Goal: Task Accomplishment & Management: Use online tool/utility

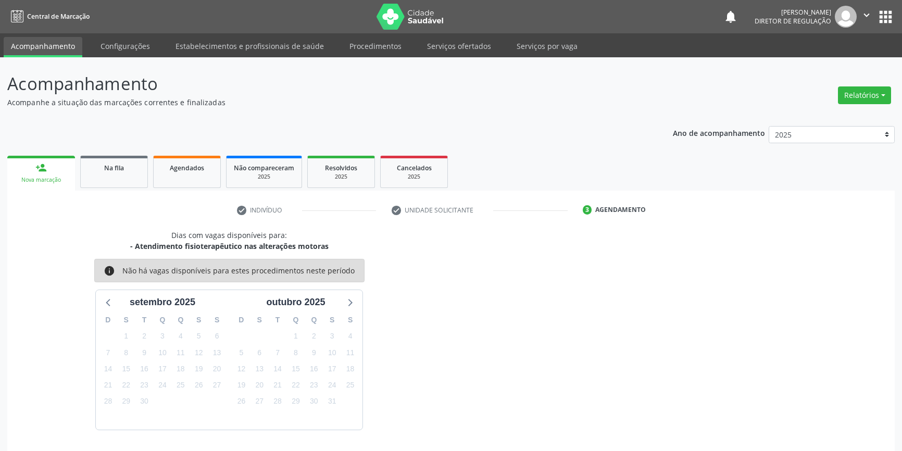
scroll to position [32, 0]
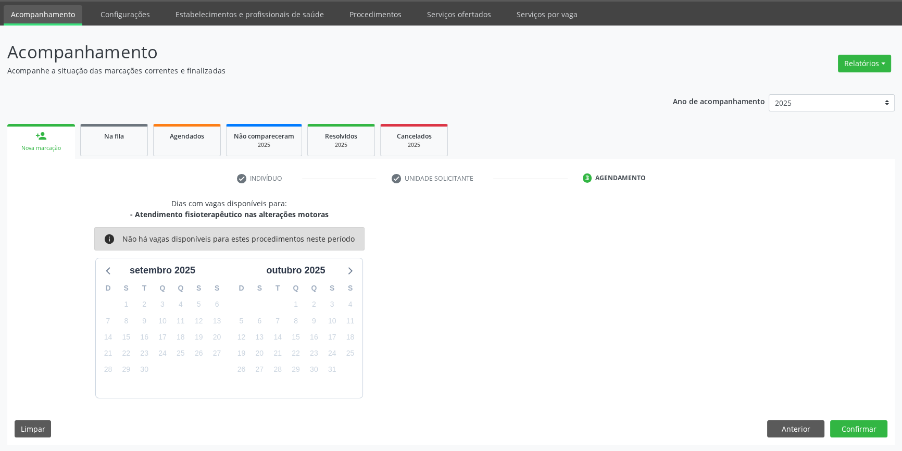
click at [53, 10] on link "Acompanhamento" at bounding box center [43, 15] width 79 height 20
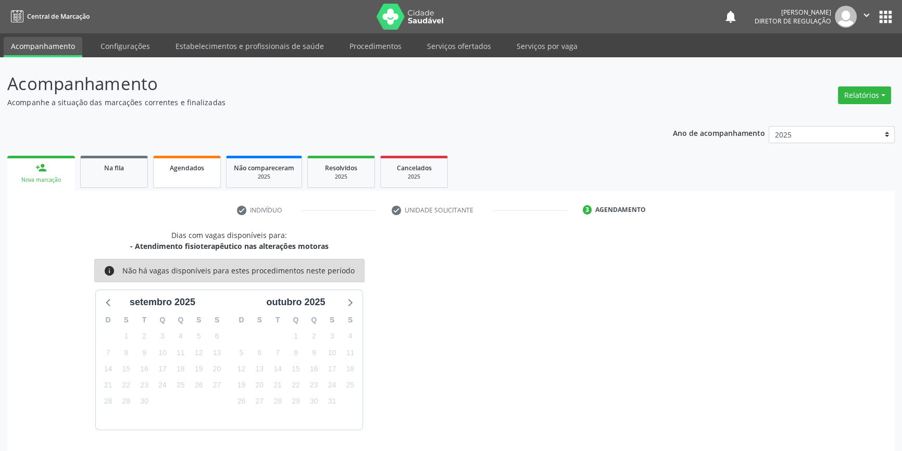
click at [161, 180] on link "Agendados" at bounding box center [187, 172] width 68 height 32
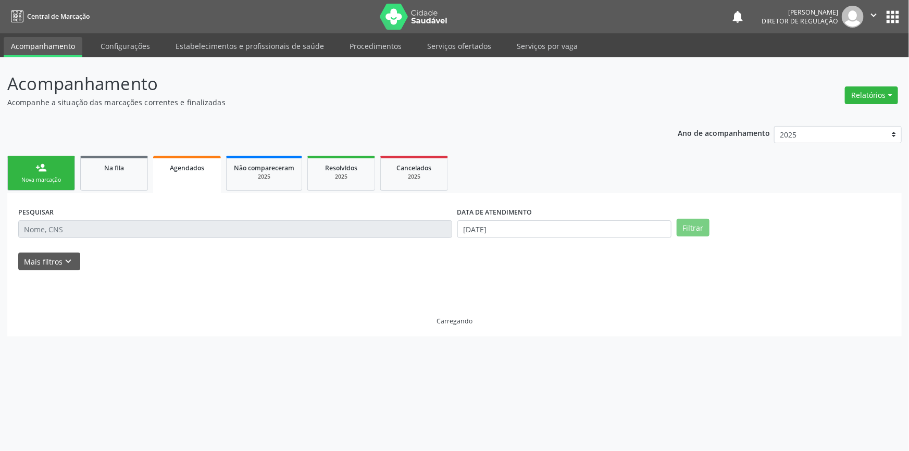
click at [63, 258] on icon "keyboard_arrow_down" at bounding box center [68, 261] width 11 height 11
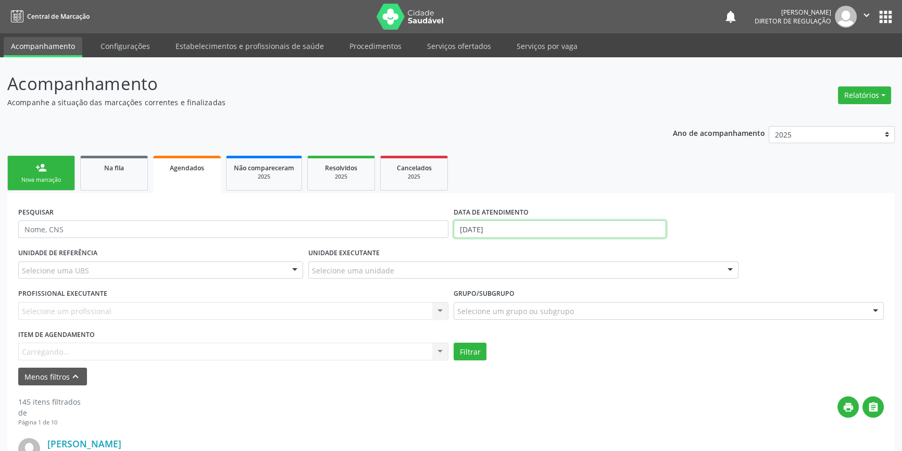
click at [470, 237] on body "Central de Marcação notifications [PERSON_NAME] Diretor de regulação  Configur…" at bounding box center [451, 225] width 902 height 451
click at [0, 0] on select "Janeiro Fevereiro Março Abril Maio Junho Julho Agosto Setembro Outubro Novembro…" at bounding box center [0, 0] width 0 height 0
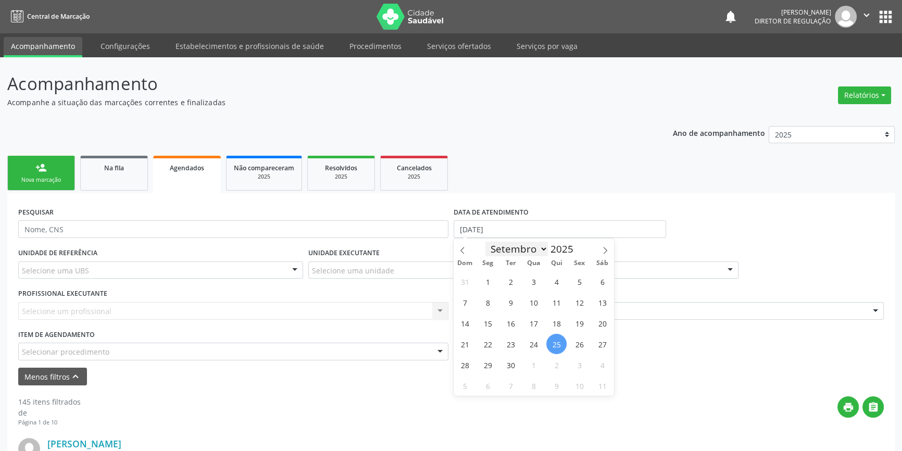
select select "0"
click at [486, 242] on select "Janeiro Fevereiro Março Abril Maio Junho Julho Agosto Setembro Outubro Novembro…" at bounding box center [517, 249] width 63 height 15
click at [531, 278] on span "1" at bounding box center [534, 281] width 20 height 20
type input "[DATE]"
click at [520, 250] on select "Janeiro Fevereiro Março Abril Maio Junho Julho Agosto Setembro Outubro Novembro…" at bounding box center [517, 249] width 63 height 15
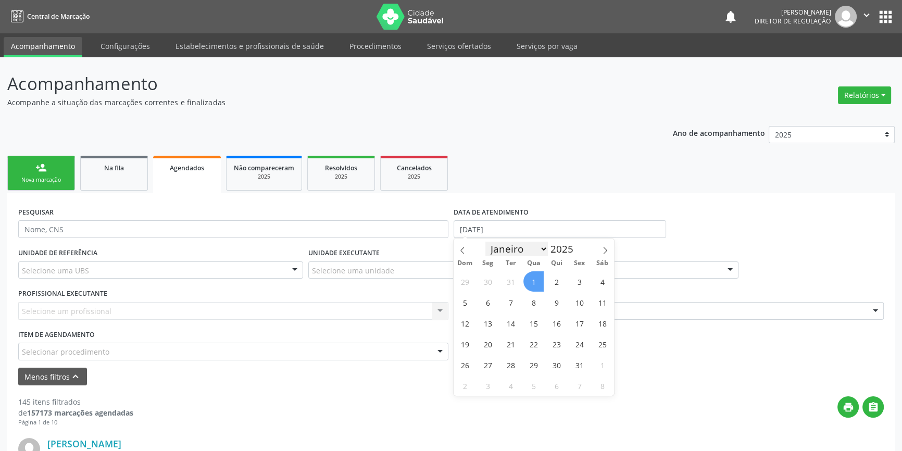
select select "8"
click at [486, 242] on select "Janeiro Fevereiro Março Abril Maio Junho Julho Agosto Setembro Outubro Novembro…" at bounding box center [517, 249] width 63 height 15
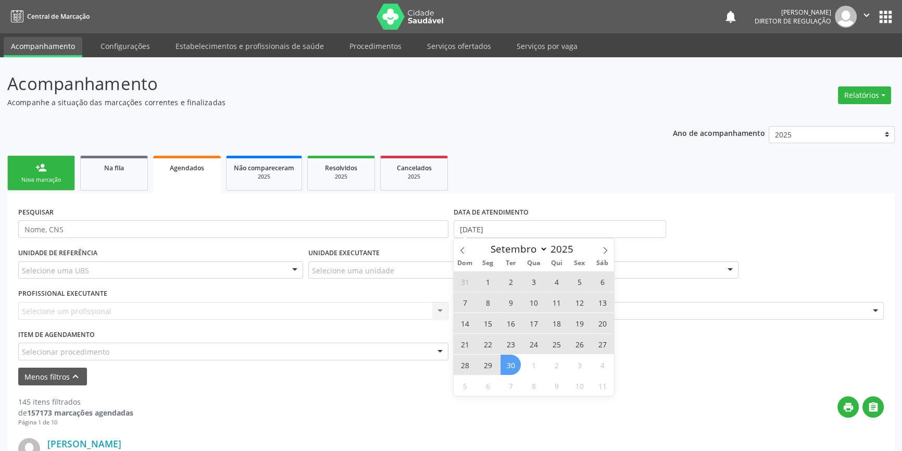
click at [520, 364] on span "30" at bounding box center [511, 365] width 20 height 20
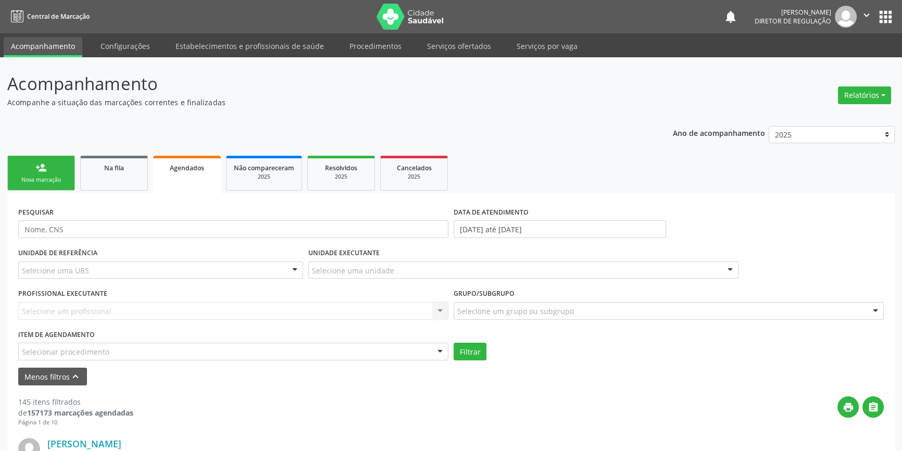
click at [139, 352] on div "Selecionar procedimento" at bounding box center [233, 352] width 430 height 18
drag, startPoint x: 92, startPoint y: 363, endPoint x: 0, endPoint y: 359, distance: 91.7
drag, startPoint x: 61, startPoint y: 349, endPoint x: 0, endPoint y: 341, distance: 61.9
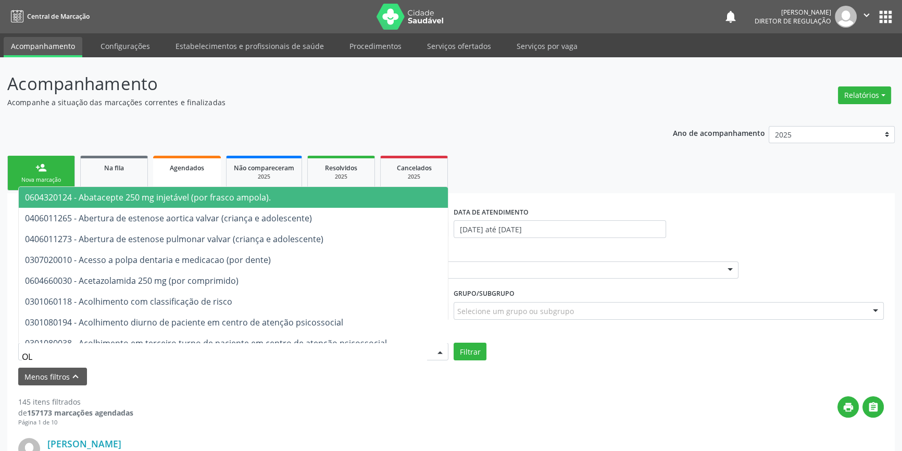
type input "O"
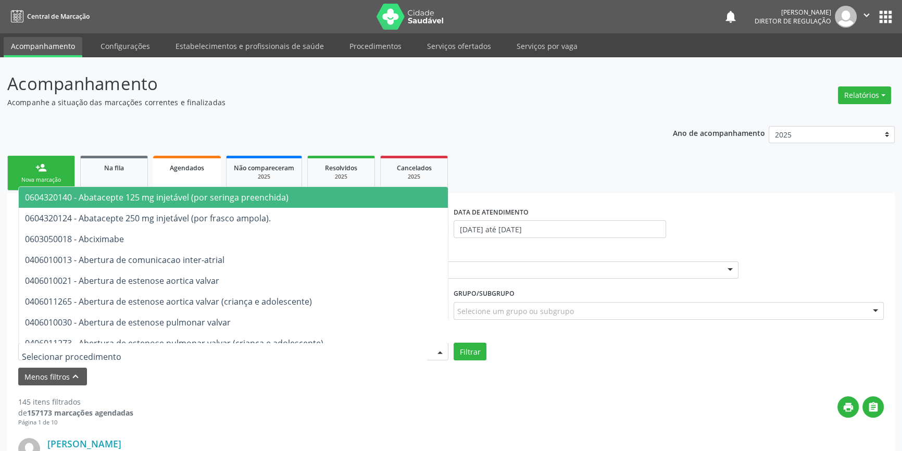
click at [524, 271] on div "Selecione uma unidade" at bounding box center [523, 271] width 430 height 18
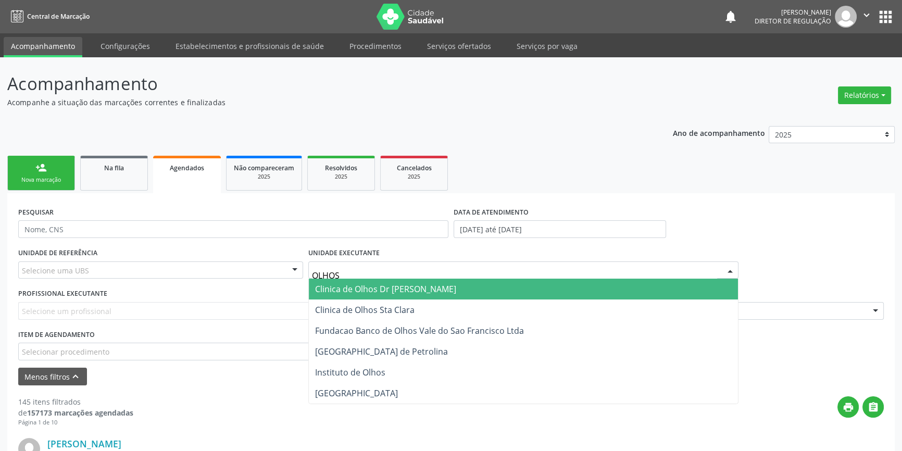
scroll to position [47, 0]
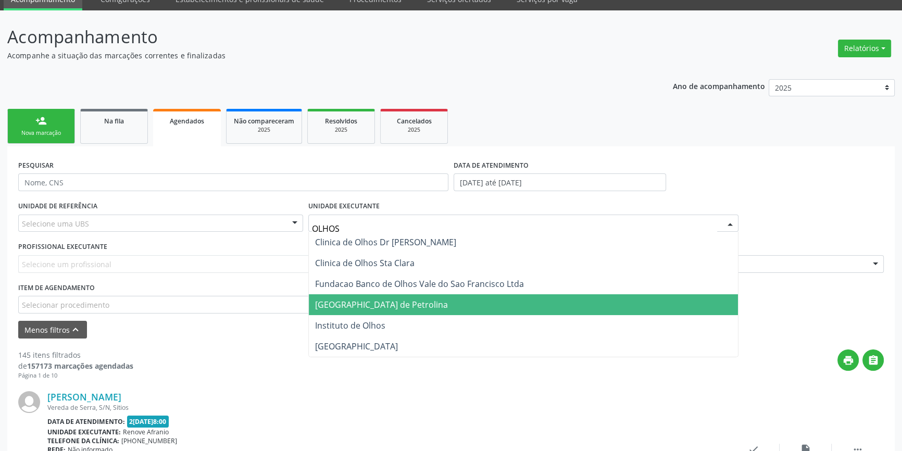
click at [394, 308] on span "[GEOGRAPHIC_DATA] de Petrolina" at bounding box center [381, 304] width 133 height 11
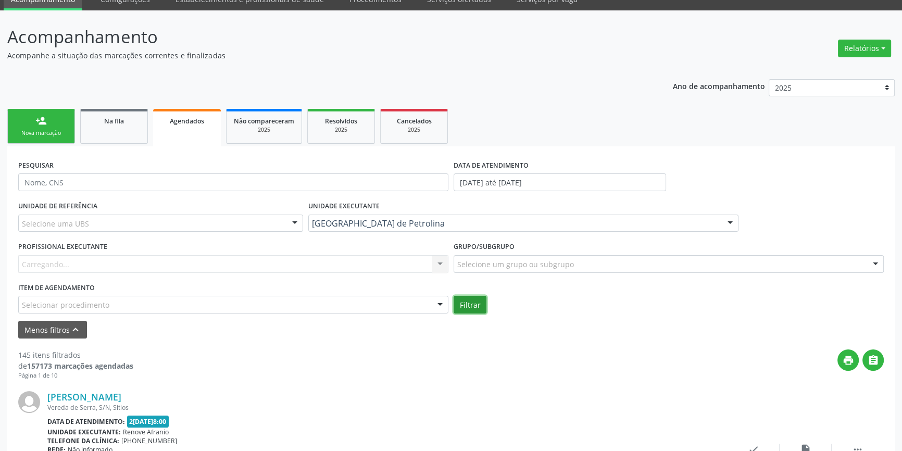
click at [471, 302] on button "Filtrar" at bounding box center [470, 305] width 33 height 18
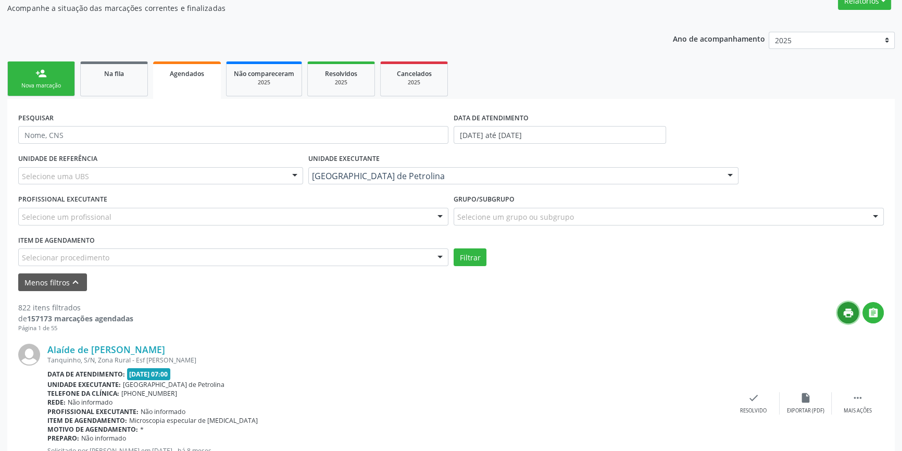
click at [855, 314] on button "print" at bounding box center [848, 312] width 21 height 21
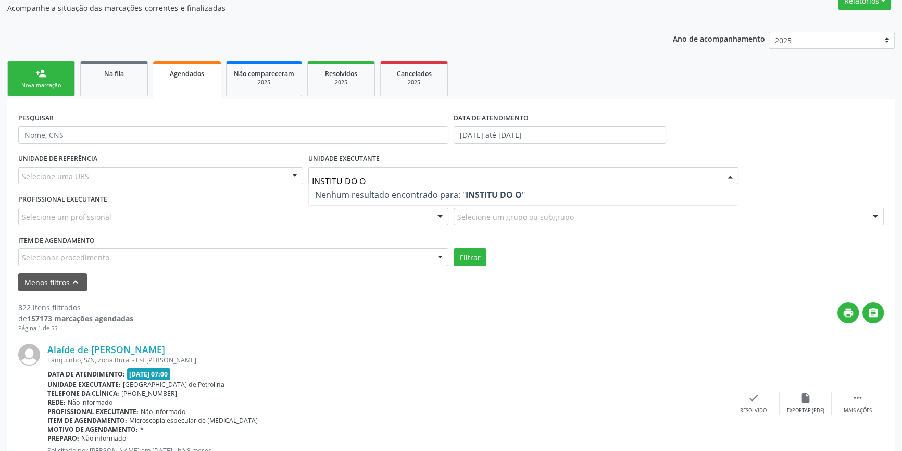
type input "INSTITU DO OL"
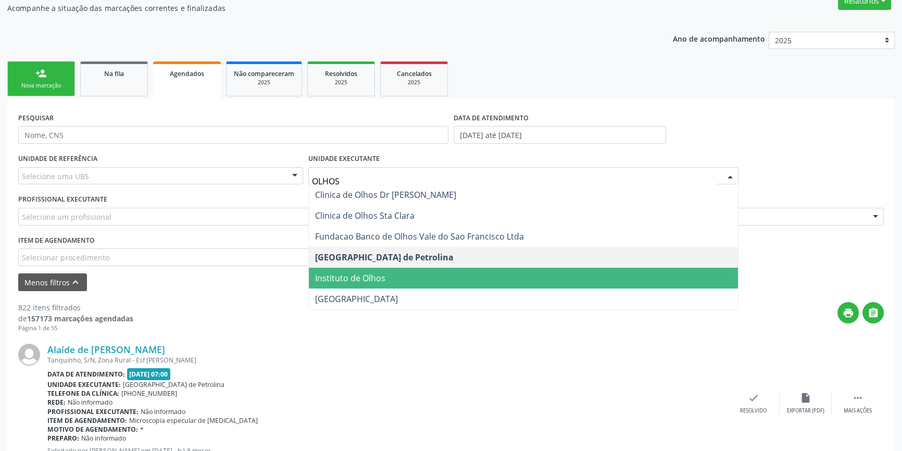
click at [393, 274] on span "Instituto de Olhos" at bounding box center [523, 278] width 429 height 21
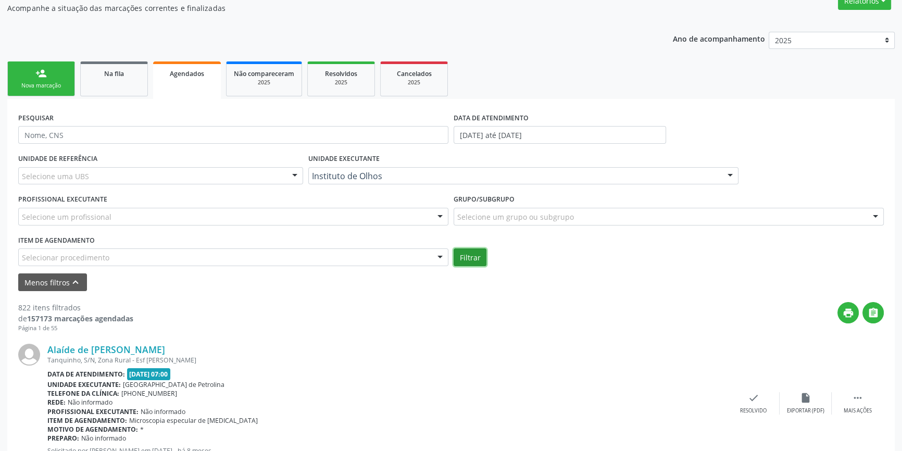
click at [482, 259] on button "Filtrar" at bounding box center [470, 258] width 33 height 18
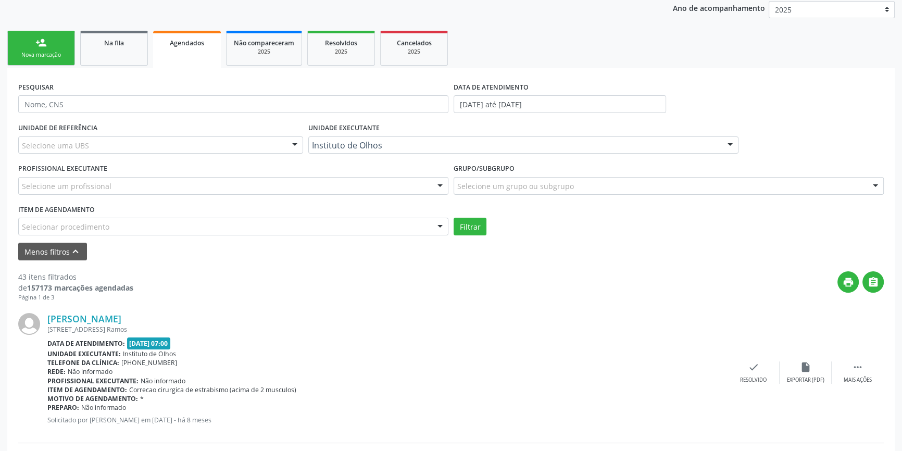
scroll to position [142, 0]
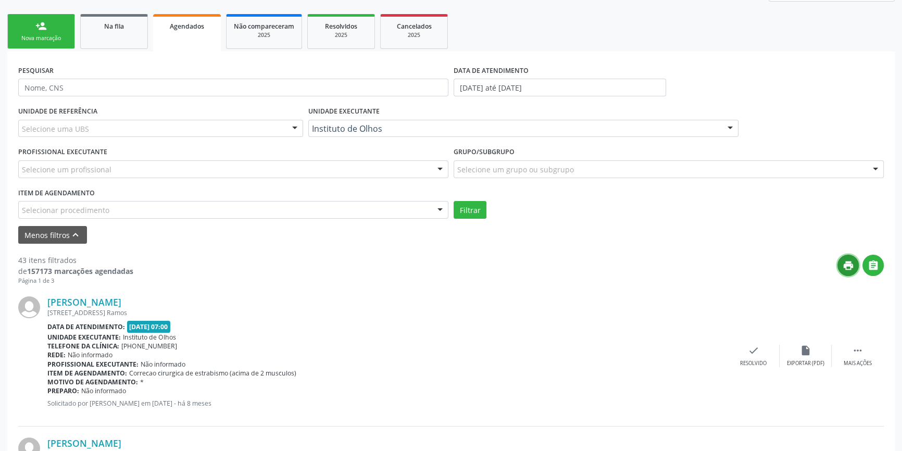
click at [851, 267] on icon "print" at bounding box center [848, 265] width 11 height 11
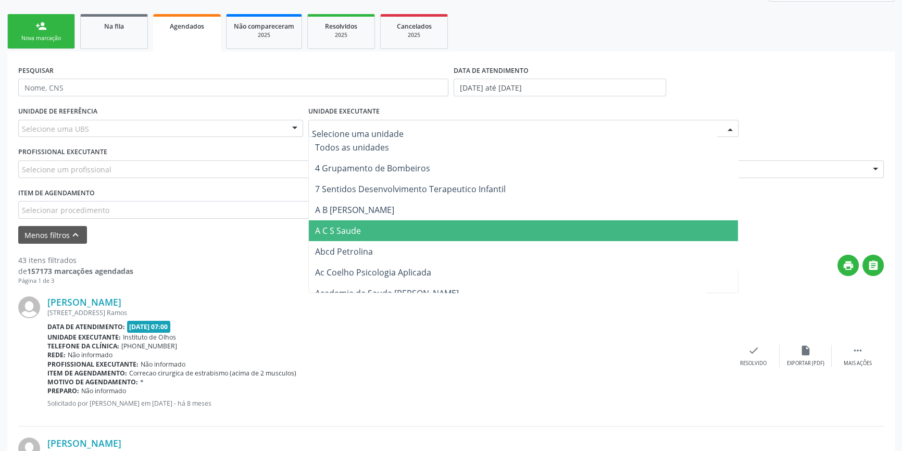
drag, startPoint x: 381, startPoint y: 130, endPoint x: 328, endPoint y: 131, distance: 53.7
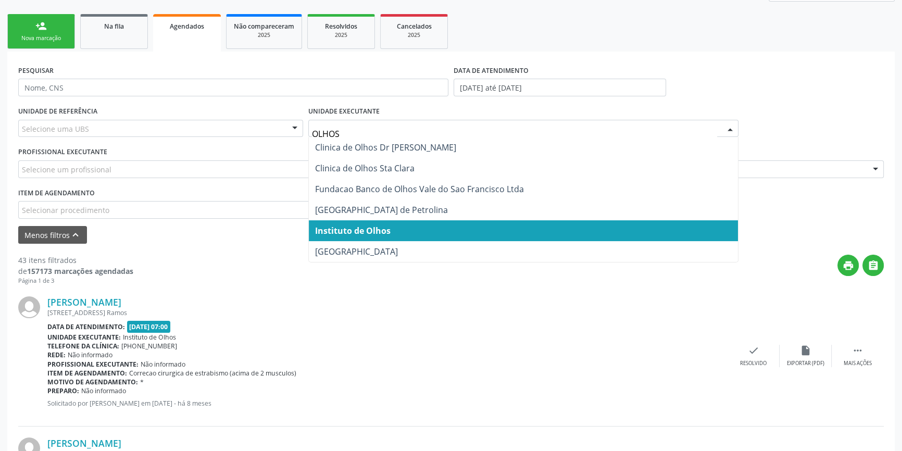
click at [366, 231] on span "Instituto de Olhos" at bounding box center [353, 230] width 76 height 11
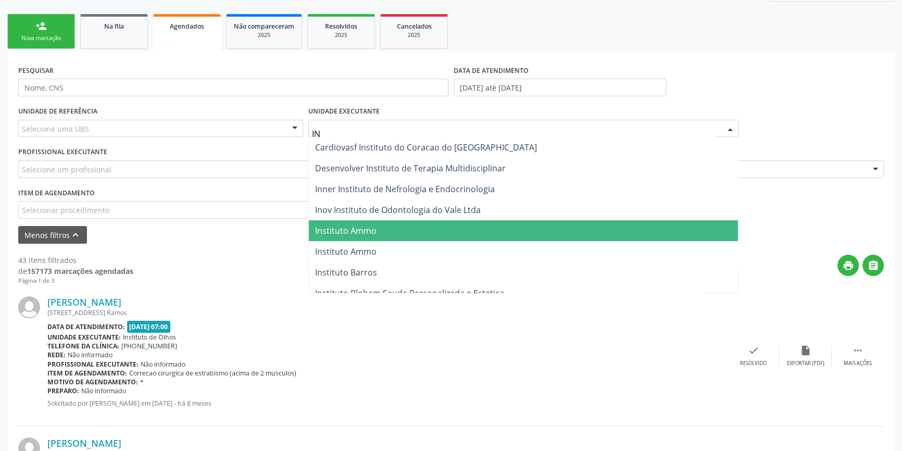
type input "I"
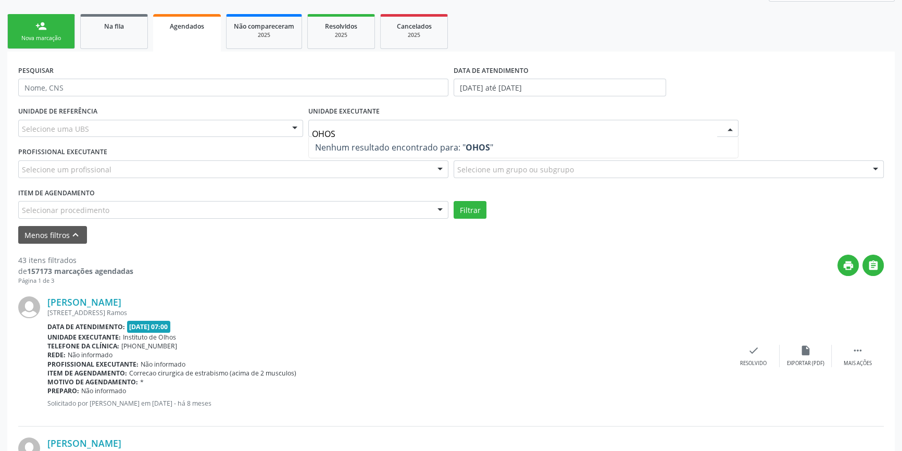
drag, startPoint x: 417, startPoint y: 131, endPoint x: 161, endPoint y: 113, distance: 256.5
click at [161, 113] on div "UNIDADE DE REFERÊNCIA Selecione uma UBS Todas as UBS ESF de Extrema ESF de Barr…" at bounding box center [451, 161] width 871 height 115
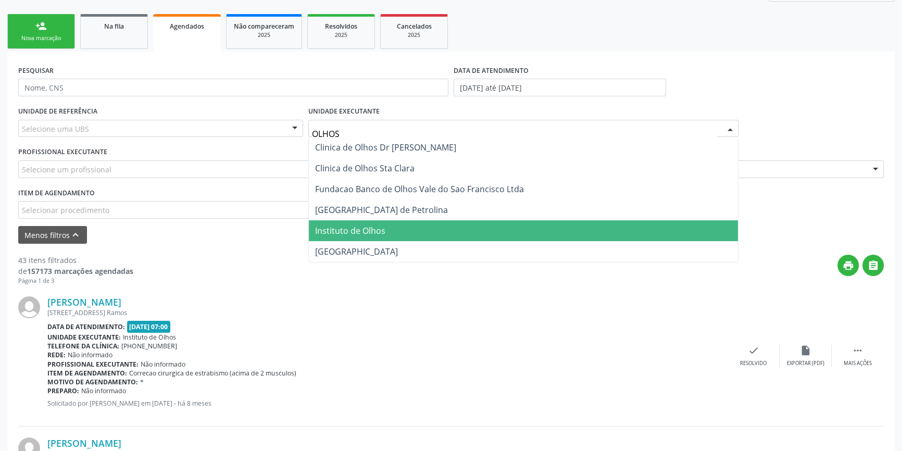
click at [406, 228] on span "Instituto de Olhos" at bounding box center [523, 230] width 429 height 21
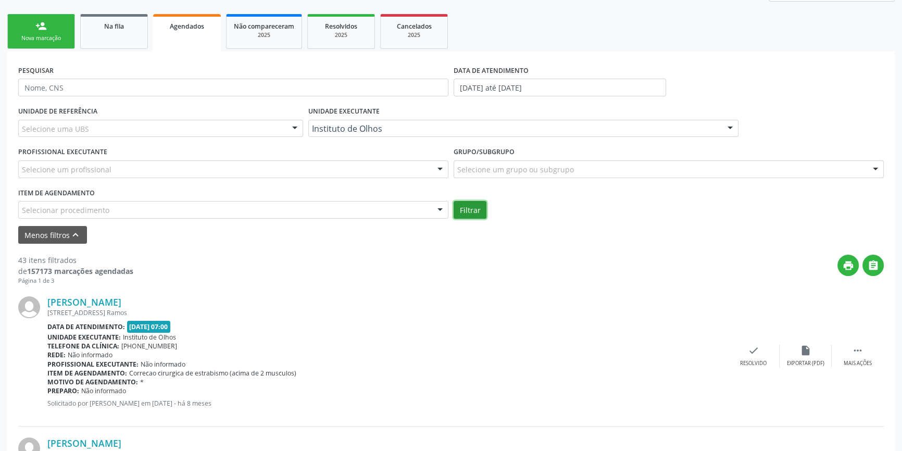
click at [459, 206] on button "Filtrar" at bounding box center [470, 210] width 33 height 18
click at [849, 264] on icon "print" at bounding box center [848, 265] width 11 height 11
click at [401, 136] on div "UNIDADE EXECUTANTE Instituto de Olhos Todos as unidades 4 Grupamento de Bombeir…" at bounding box center [524, 124] width 436 height 41
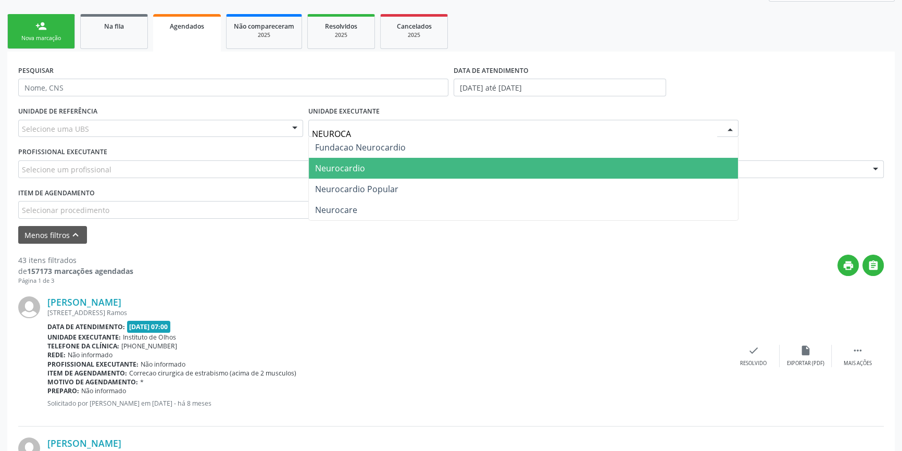
click at [393, 171] on span "Neurocardio" at bounding box center [523, 168] width 429 height 21
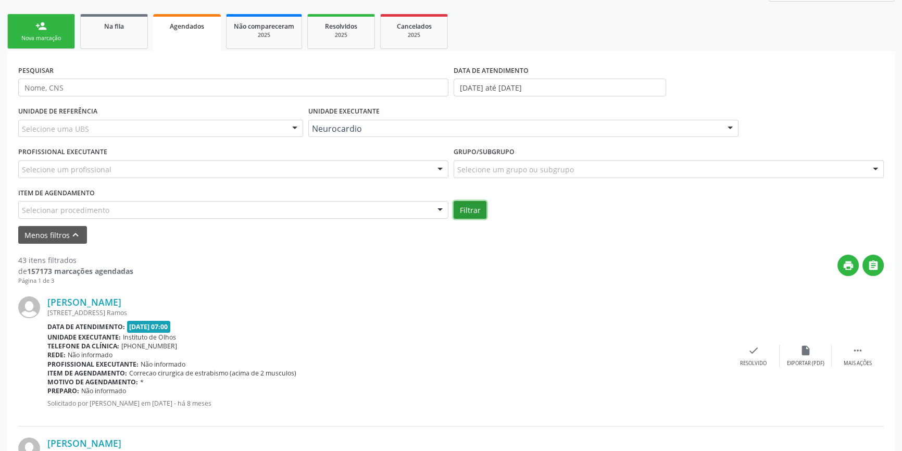
click at [479, 207] on button "Filtrar" at bounding box center [470, 210] width 33 height 18
click at [847, 264] on icon "print" at bounding box center [848, 265] width 11 height 11
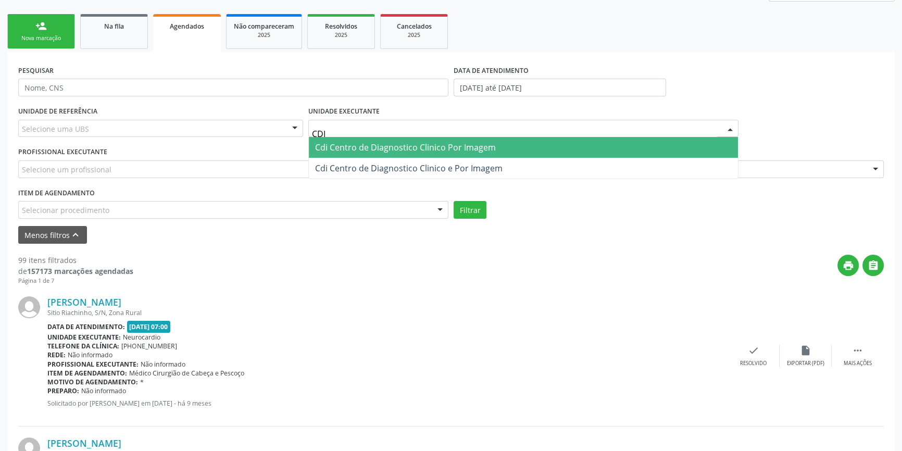
click at [437, 150] on span "Cdi Centro de Diagnostico Clinico Por Imagem" at bounding box center [405, 147] width 181 height 11
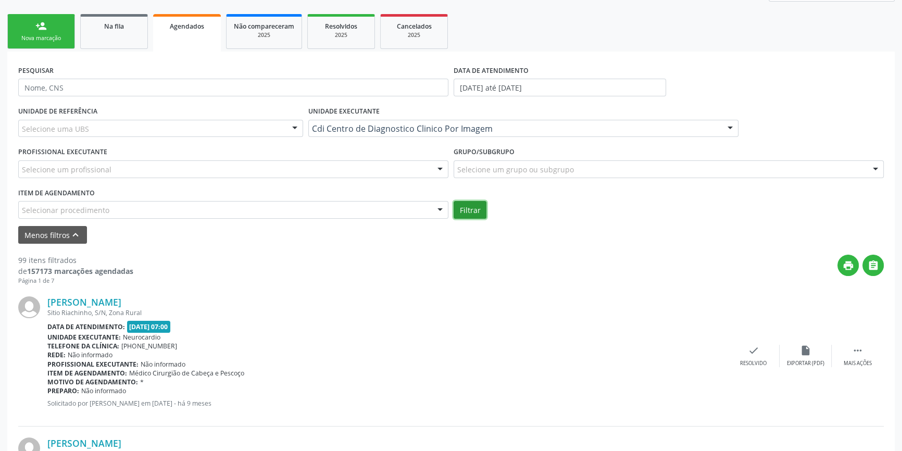
click at [468, 216] on button "Filtrar" at bounding box center [470, 210] width 33 height 18
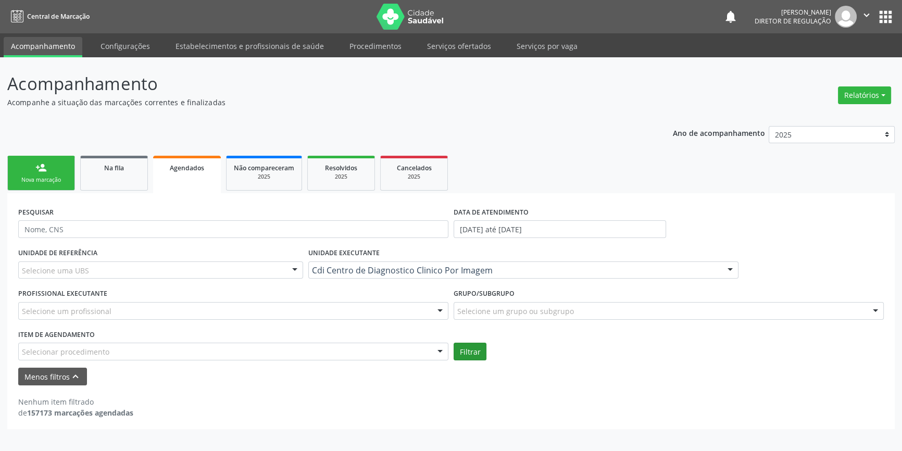
scroll to position [0, 0]
click at [456, 264] on div "Cdi Centro de Diagnostico Clinico Por Imagem" at bounding box center [528, 271] width 434 height 18
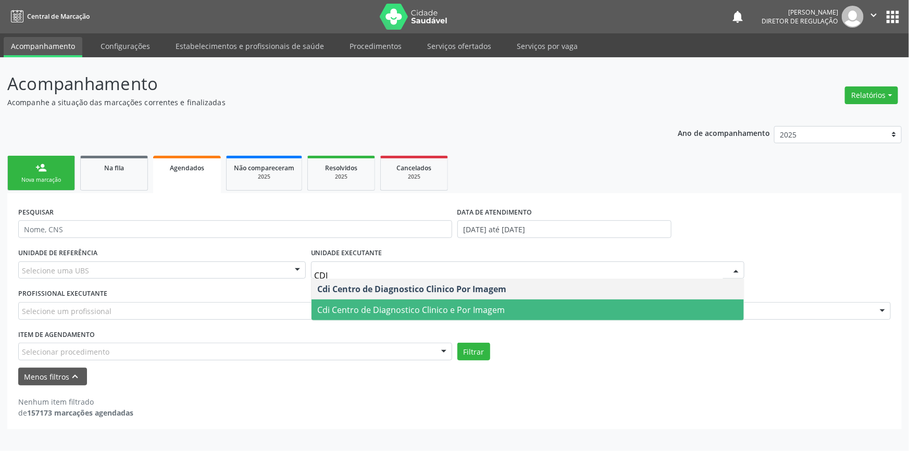
click at [422, 307] on span "Cdi Centro de Diagnostico Clinico e Por Imagem" at bounding box center [412, 309] width 188 height 11
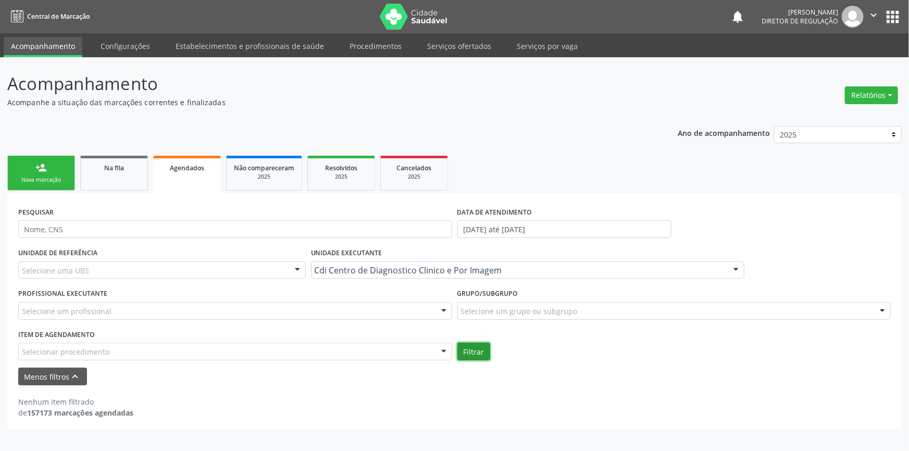
click at [477, 351] on button "Filtrar" at bounding box center [473, 352] width 33 height 18
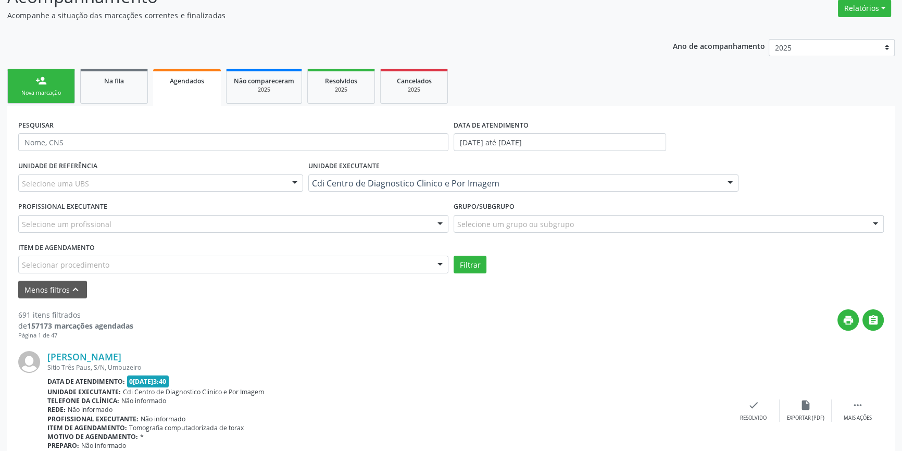
scroll to position [94, 0]
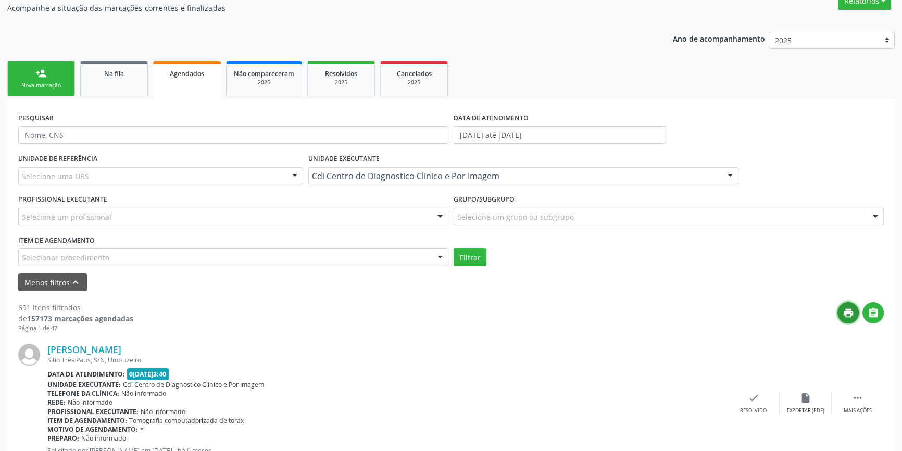
click at [852, 313] on icon "print" at bounding box center [848, 312] width 11 height 11
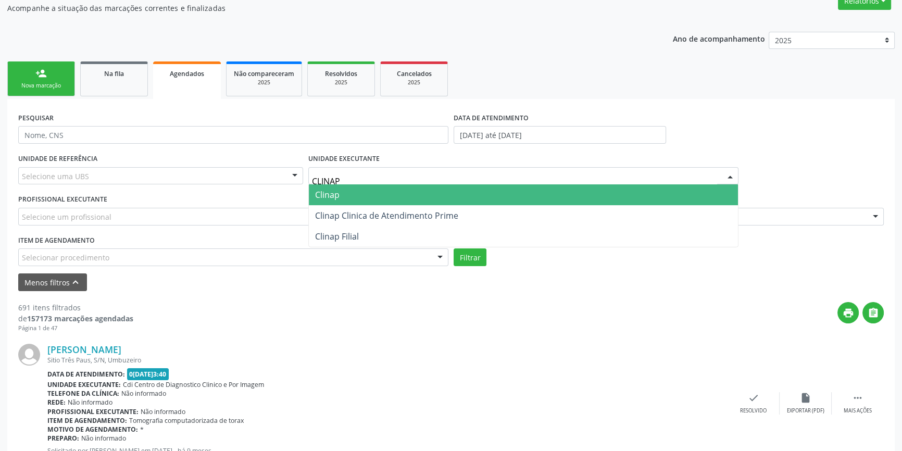
click at [374, 193] on span "Clinap" at bounding box center [523, 194] width 429 height 21
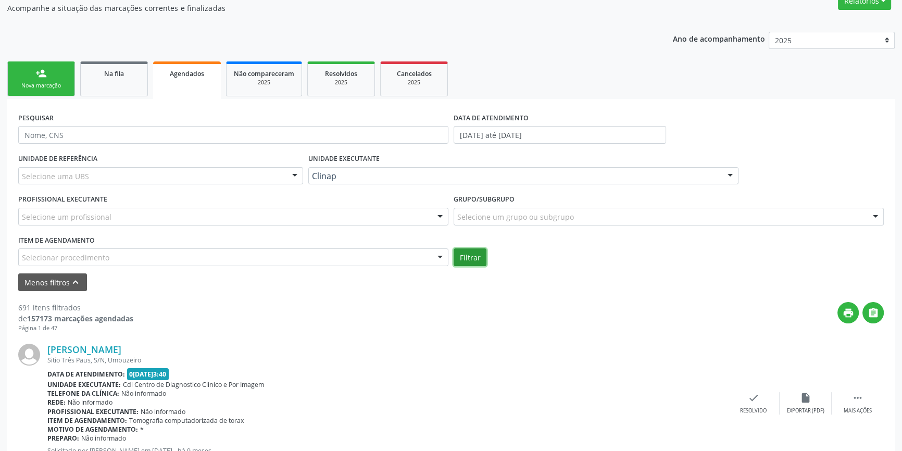
click at [477, 258] on button "Filtrar" at bounding box center [470, 258] width 33 height 18
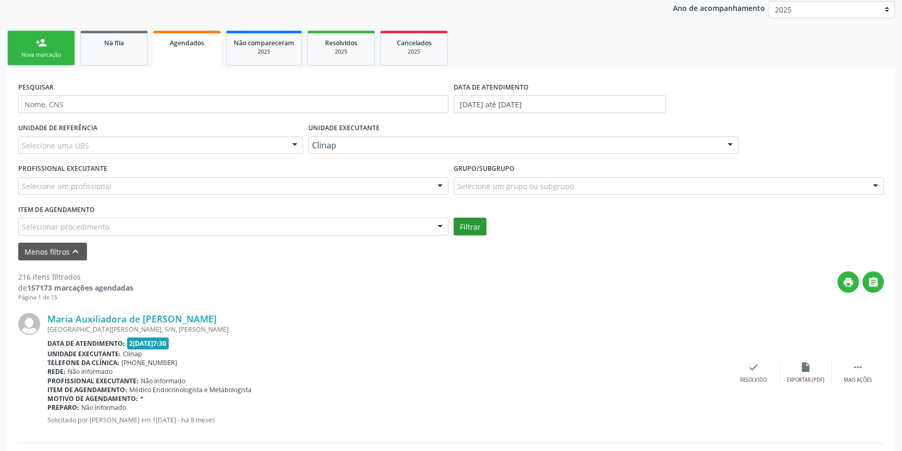
scroll to position [142, 0]
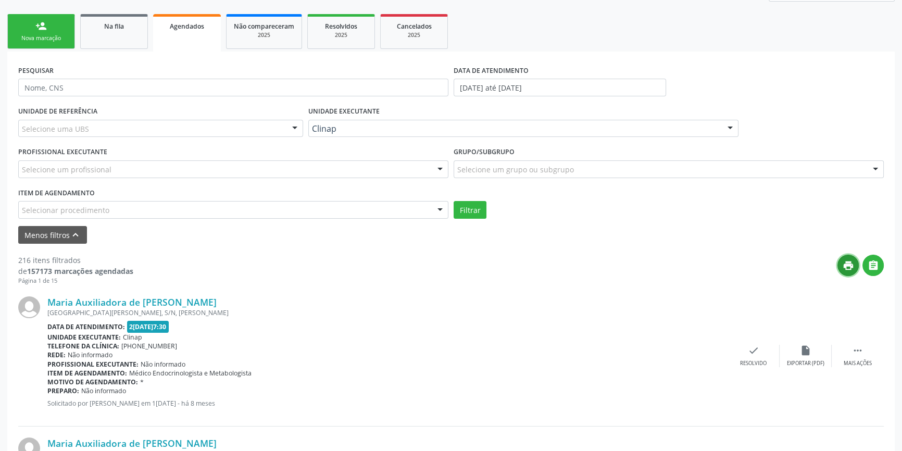
click at [852, 268] on icon "print" at bounding box center [848, 265] width 11 height 11
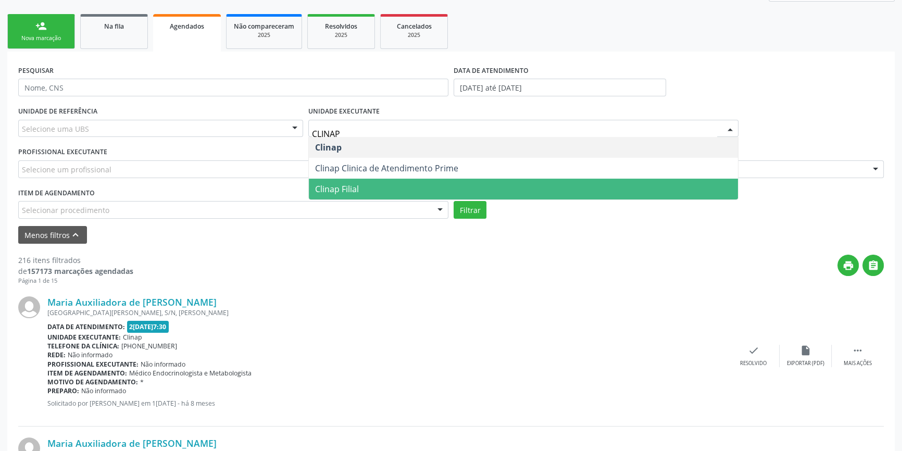
click at [395, 182] on span "Clinap Filial" at bounding box center [523, 189] width 429 height 21
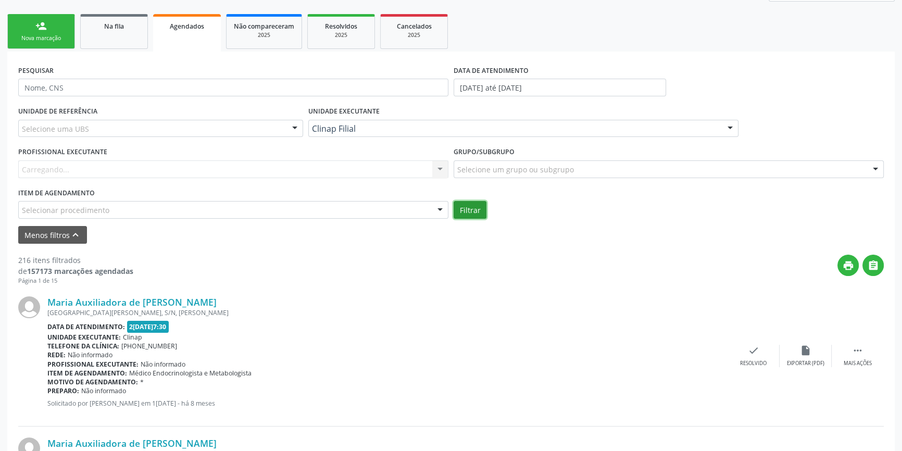
click at [467, 203] on button "Filtrar" at bounding box center [470, 210] width 33 height 18
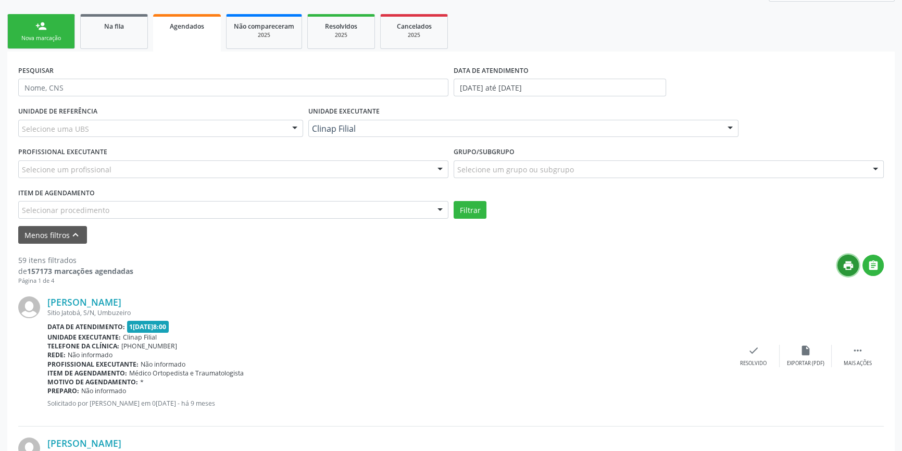
click at [851, 266] on icon "print" at bounding box center [848, 265] width 11 height 11
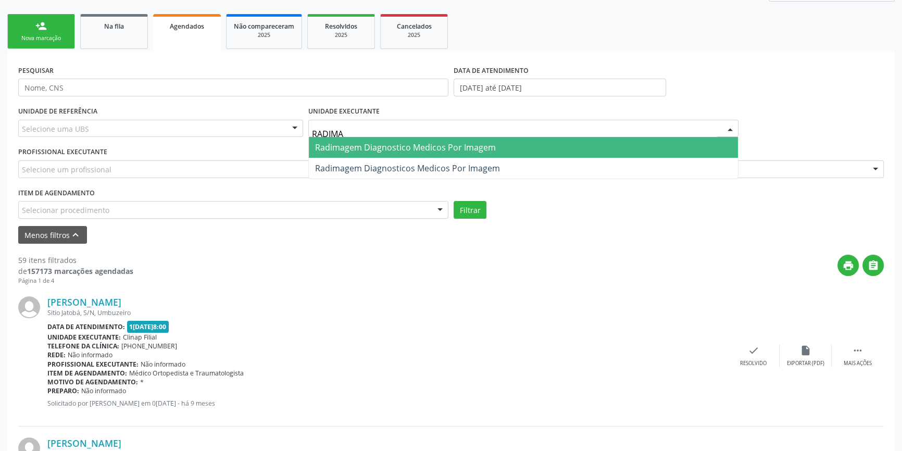
click at [406, 142] on span "Radimagem Diagnostico Medicos Por Imagem" at bounding box center [405, 147] width 181 height 11
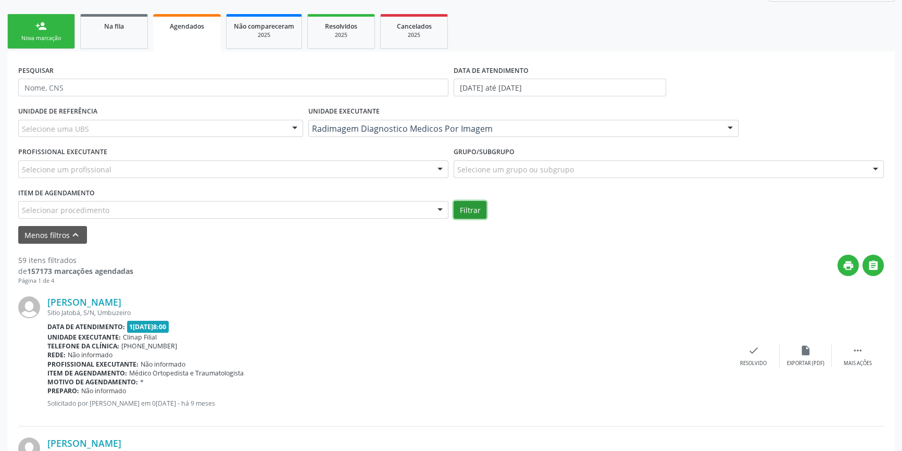
click at [475, 210] on button "Filtrar" at bounding box center [470, 210] width 33 height 18
click at [846, 263] on icon "print" at bounding box center [848, 265] width 11 height 11
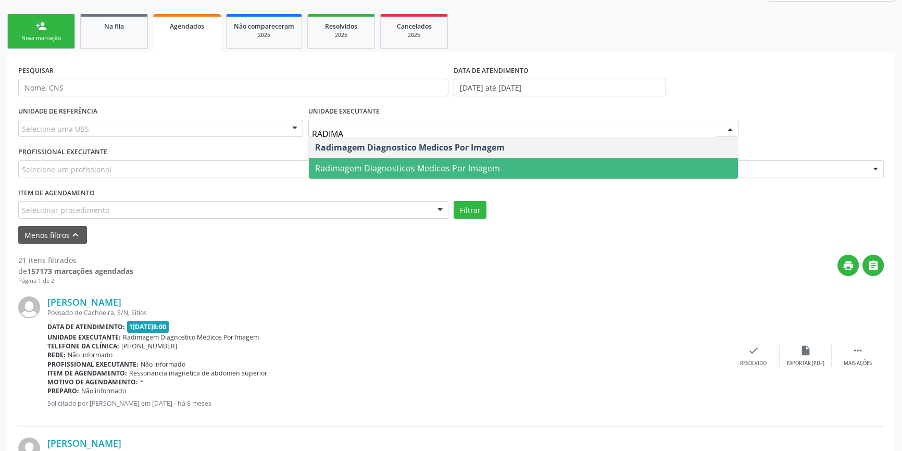
click at [421, 161] on span "Radimagem Diagnosticos Medicos Por Imagem" at bounding box center [523, 168] width 429 height 21
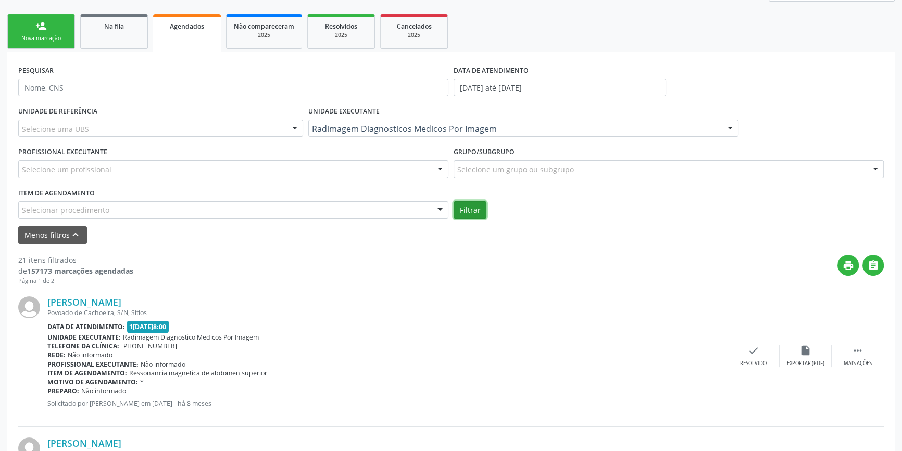
click at [471, 206] on button "Filtrar" at bounding box center [470, 210] width 33 height 18
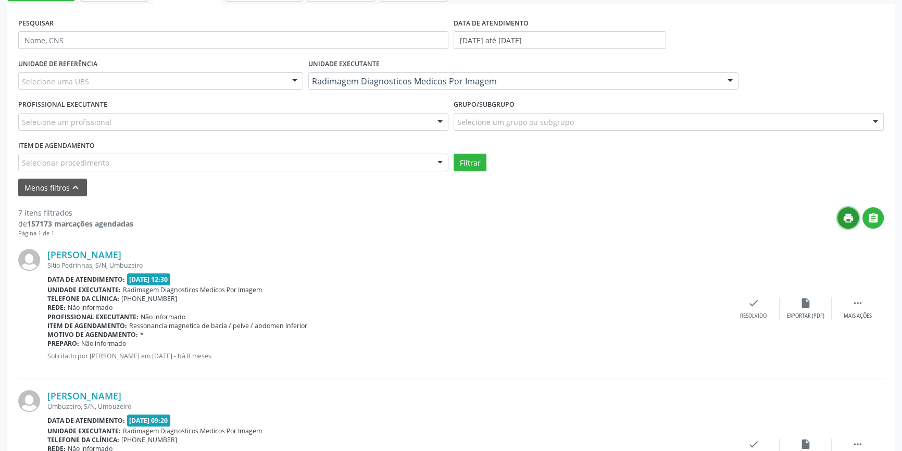
click at [849, 222] on icon "print" at bounding box center [848, 218] width 11 height 11
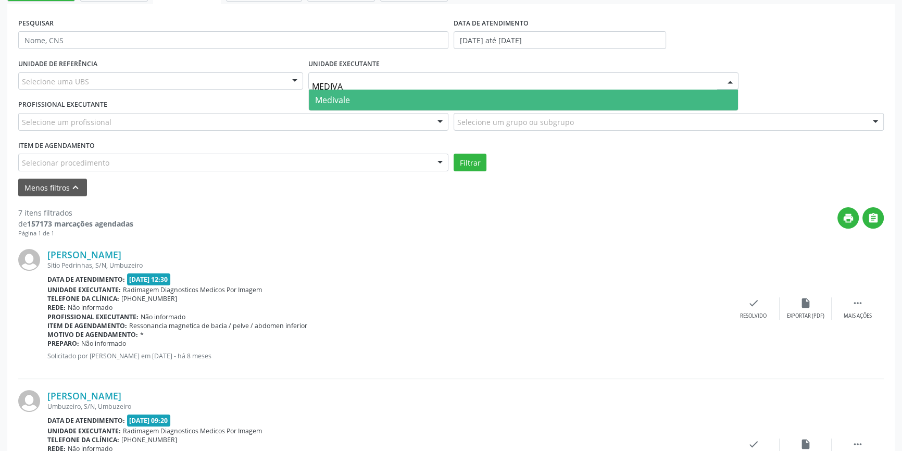
click at [376, 104] on span "Medivale" at bounding box center [523, 100] width 429 height 21
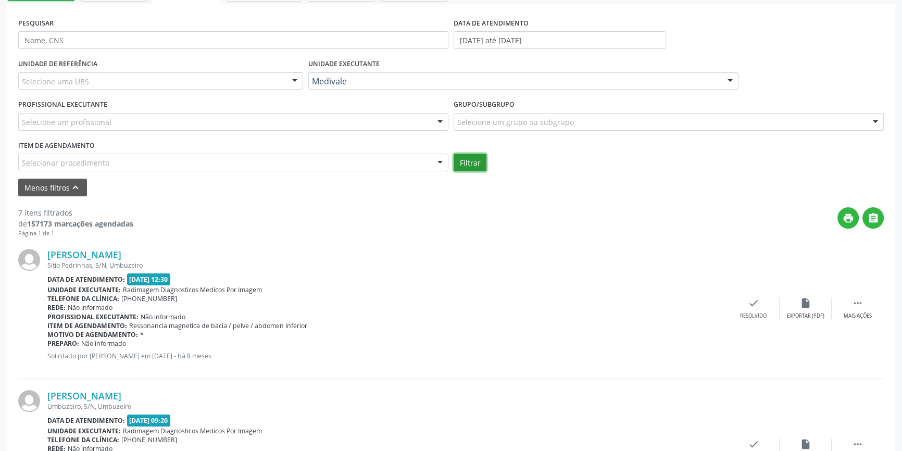
click at [474, 162] on button "Filtrar" at bounding box center [470, 163] width 33 height 18
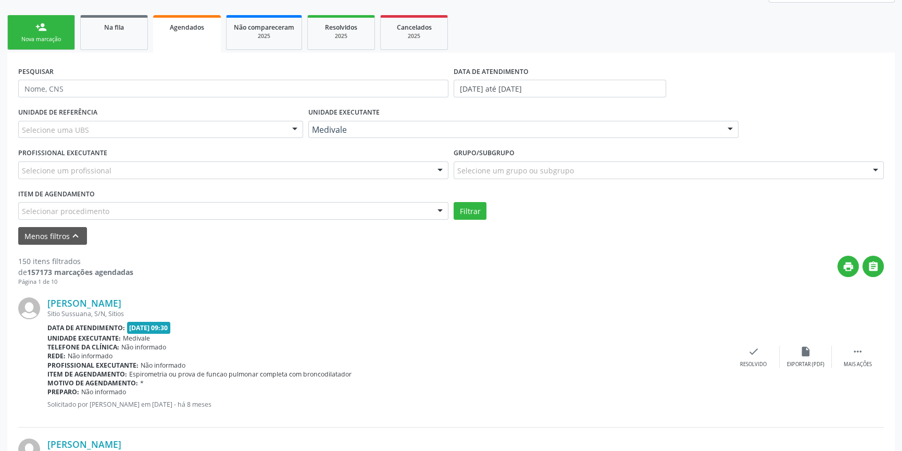
scroll to position [142, 0]
click at [853, 269] on icon "print" at bounding box center [848, 265] width 11 height 11
click at [391, 135] on div "Medivale" at bounding box center [523, 129] width 430 height 18
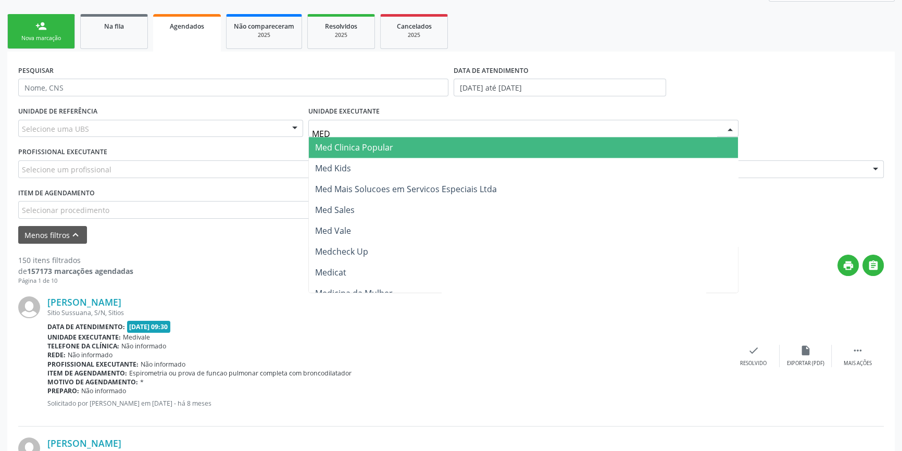
scroll to position [1855, 0]
type input "MED"
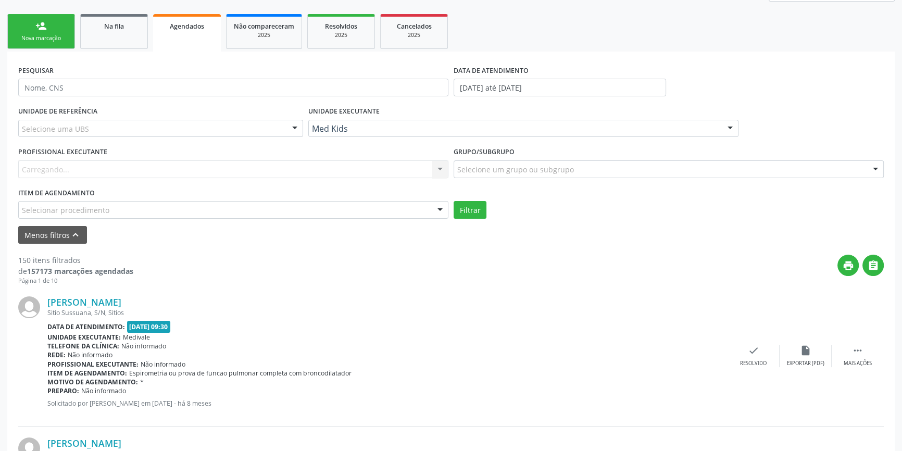
scroll to position [0, 0]
click at [474, 204] on button "Filtrar" at bounding box center [470, 210] width 33 height 18
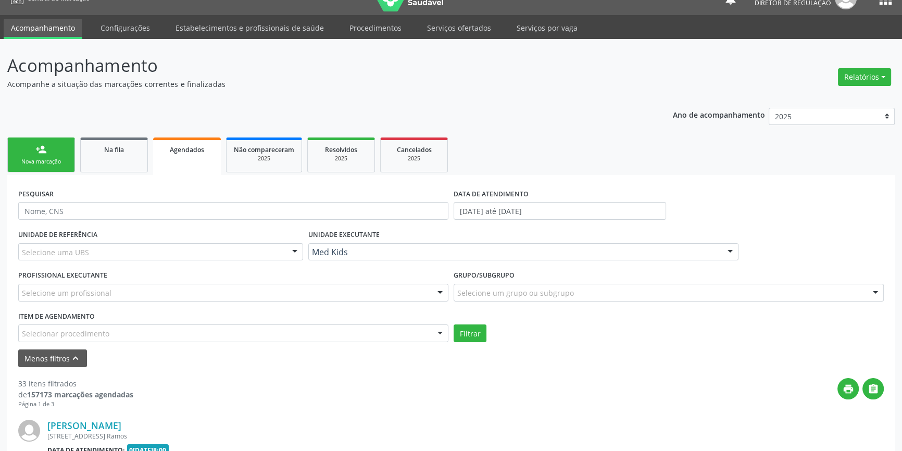
scroll to position [142, 0]
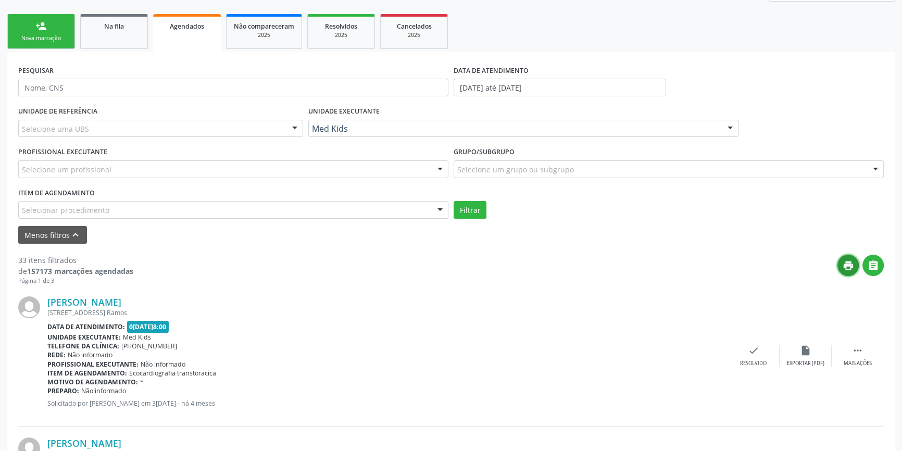
click at [855, 260] on button "print" at bounding box center [848, 265] width 21 height 21
